Goal: Task Accomplishment & Management: Manage account settings

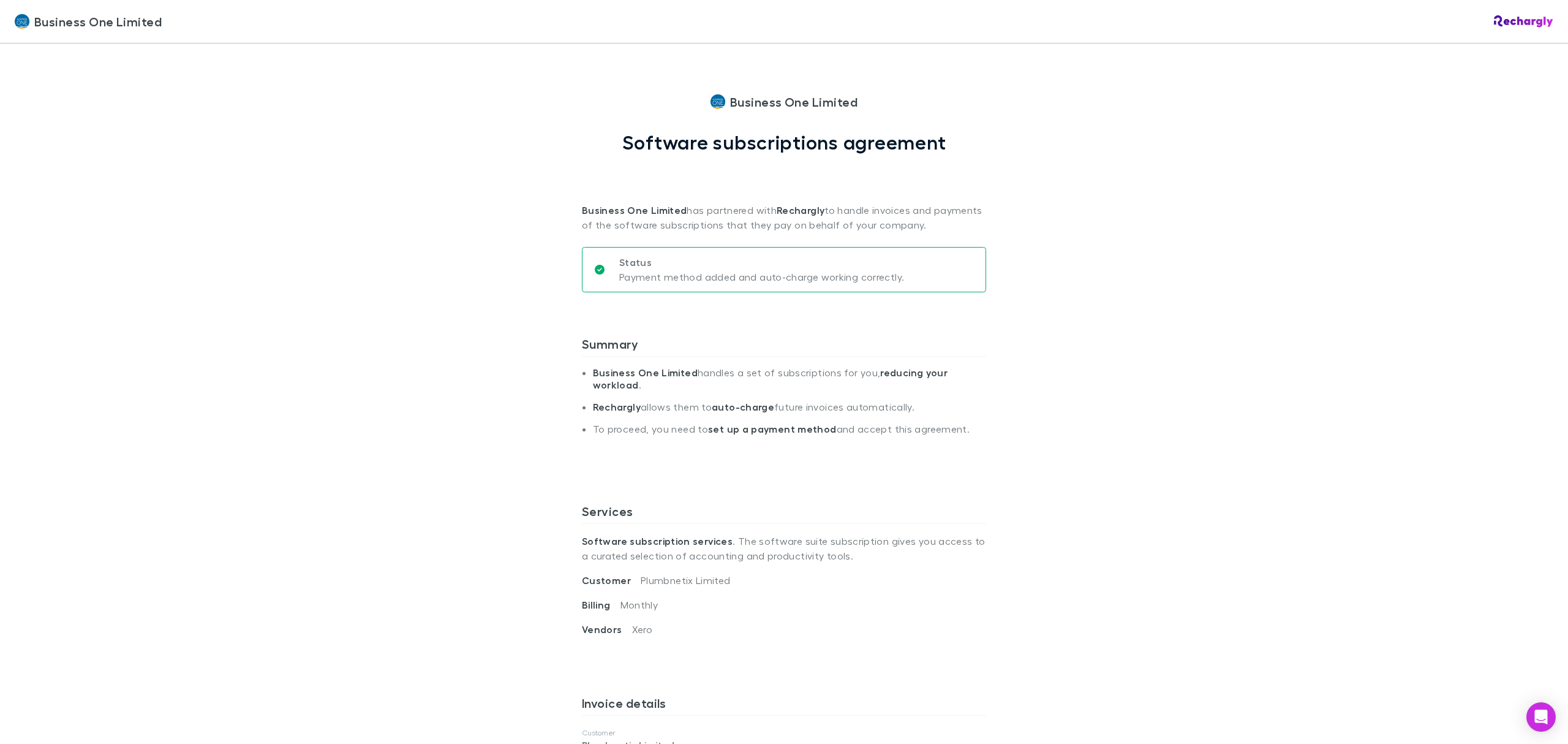
scroll to position [327, 0]
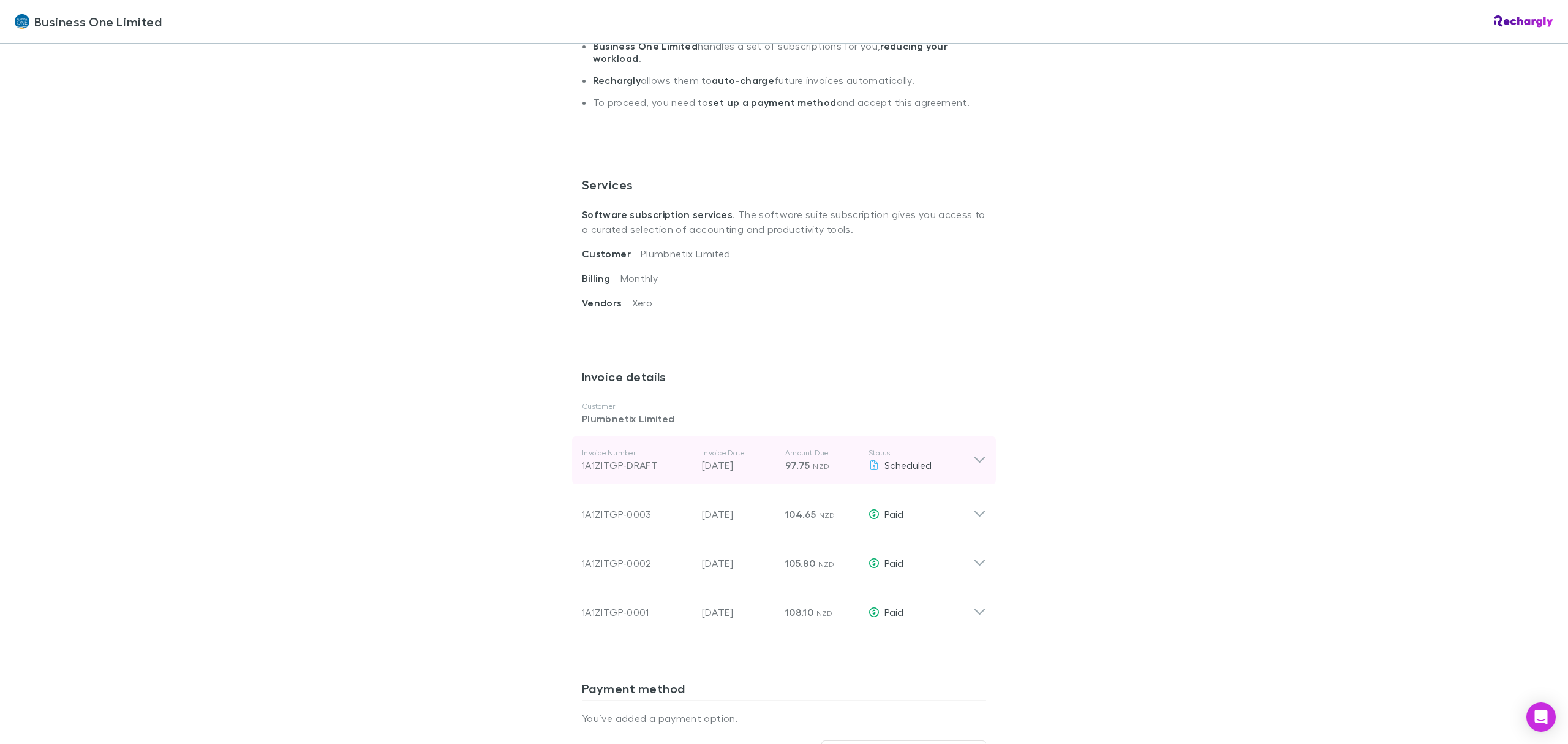
click at [973, 459] on icon at bounding box center [979, 460] width 13 height 14
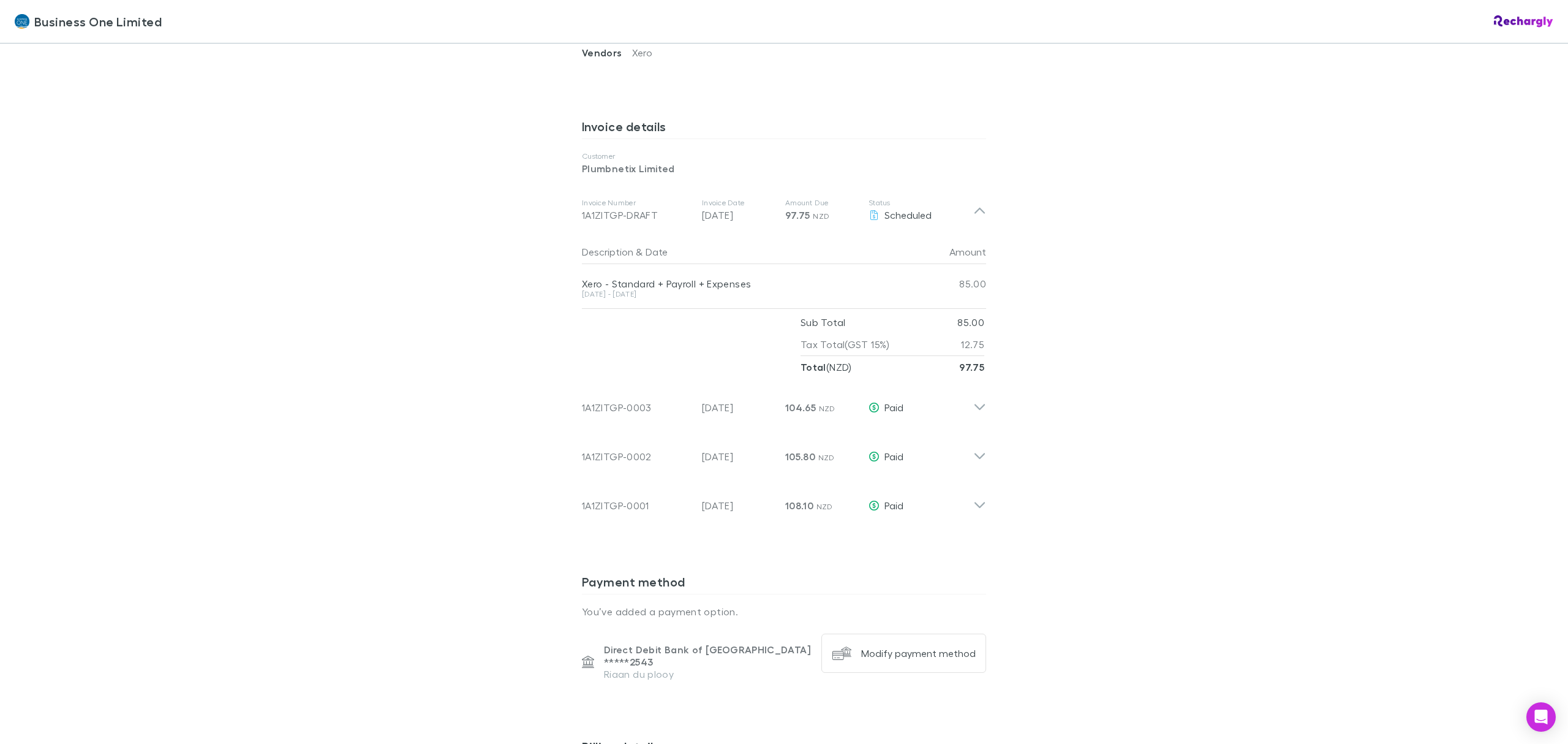
scroll to position [898, 0]
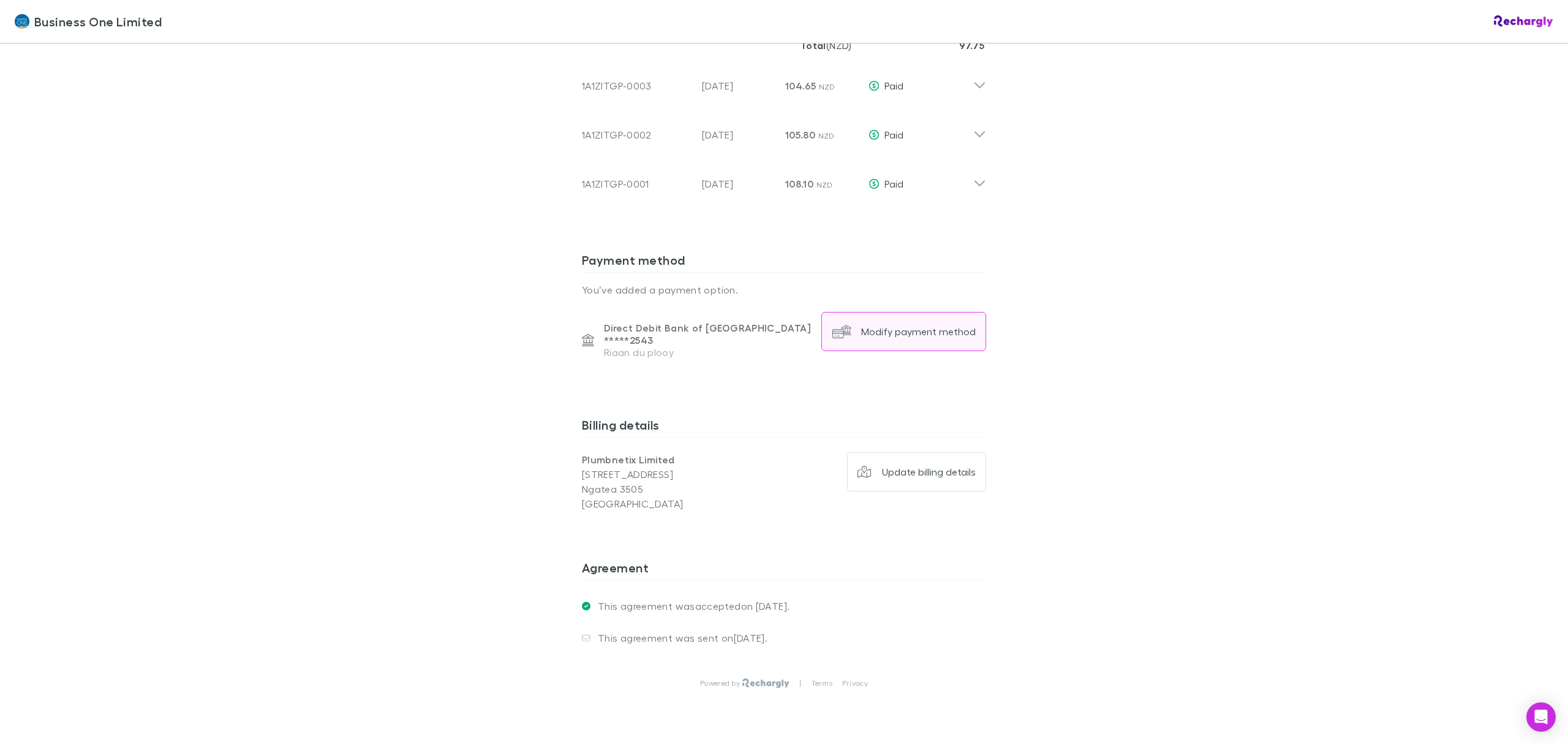
click at [896, 331] on div "Modify payment method" at bounding box center [918, 331] width 115 height 12
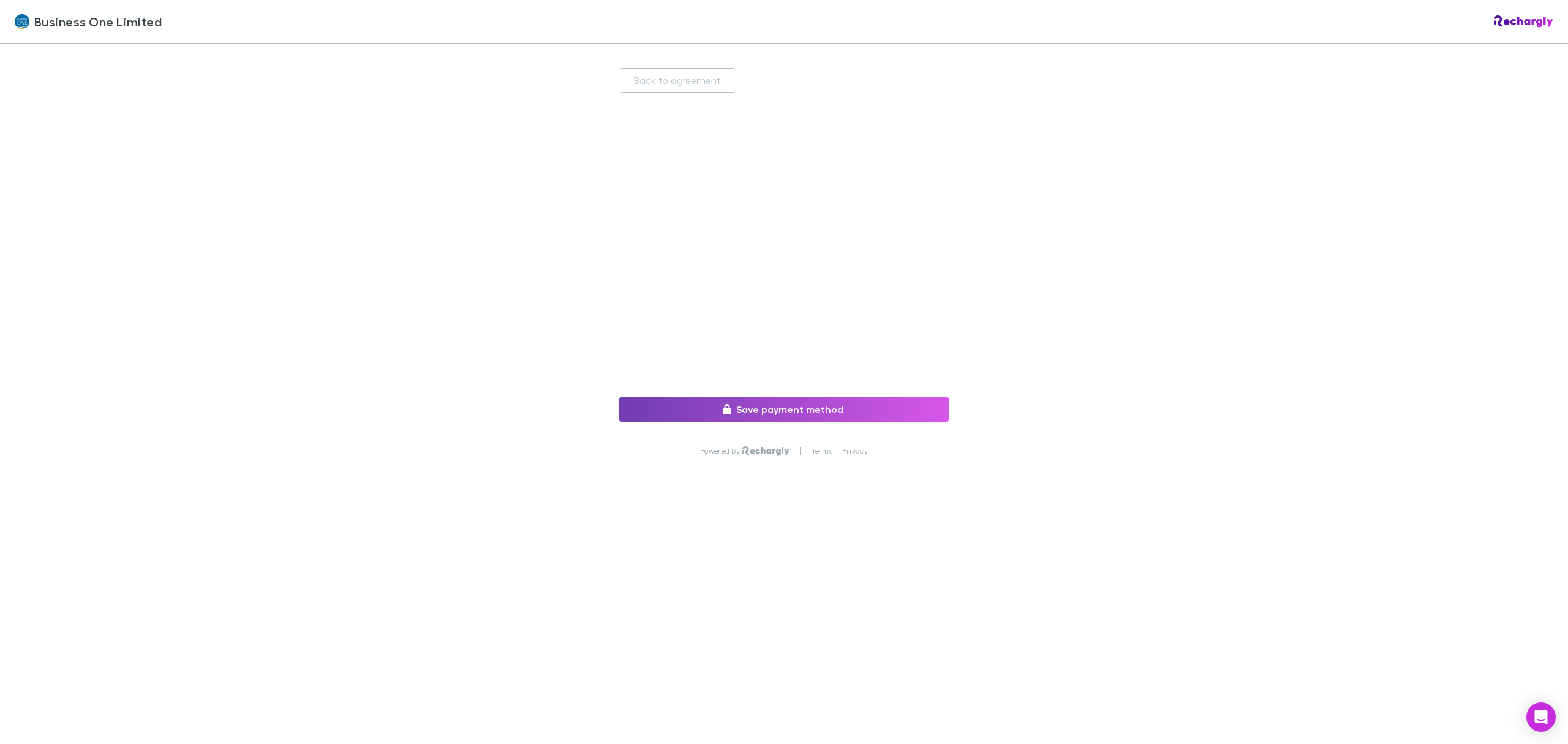
click at [798, 406] on button "Save payment method" at bounding box center [783, 409] width 330 height 24
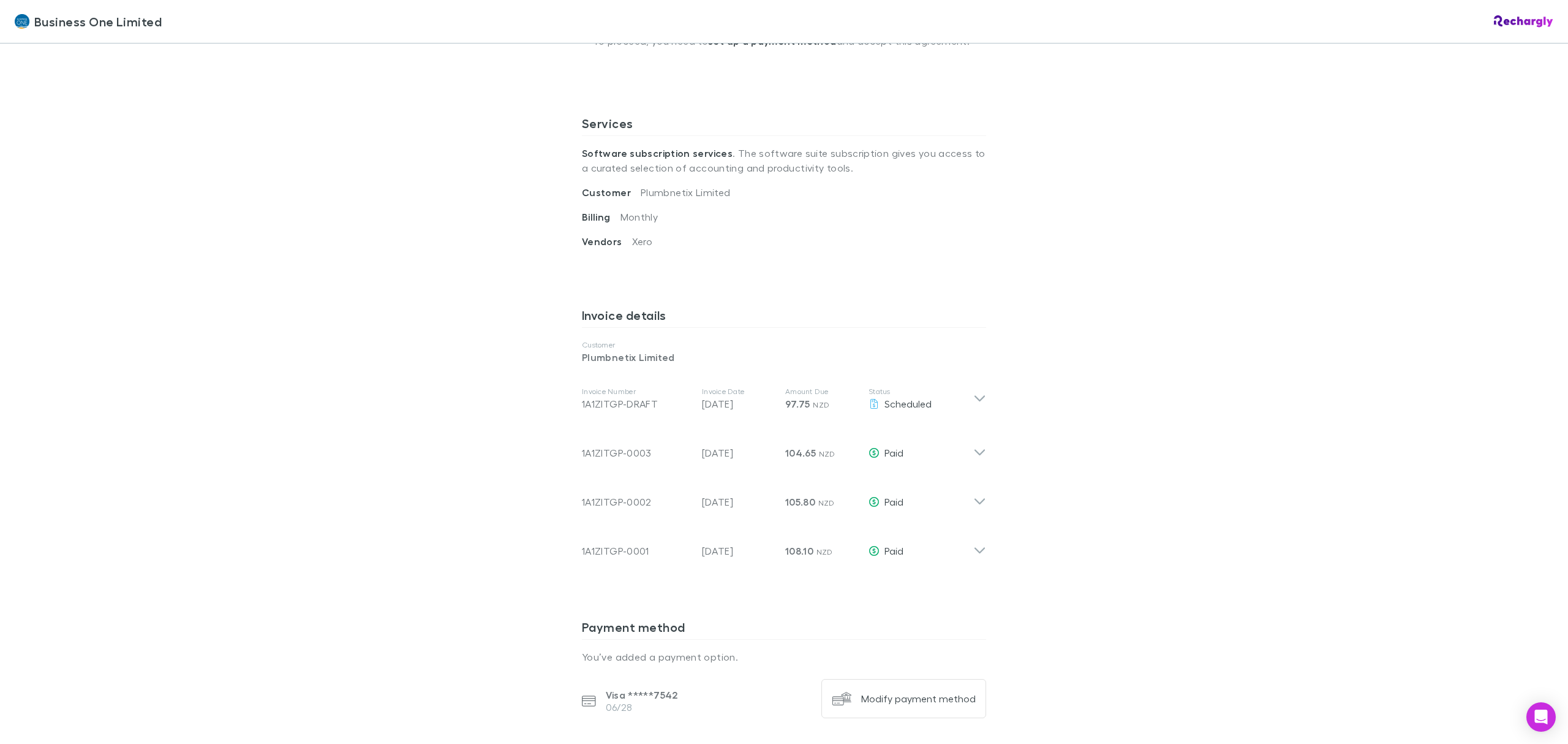
scroll to position [490, 0]
